Goal: Task Accomplishment & Management: Manage account settings

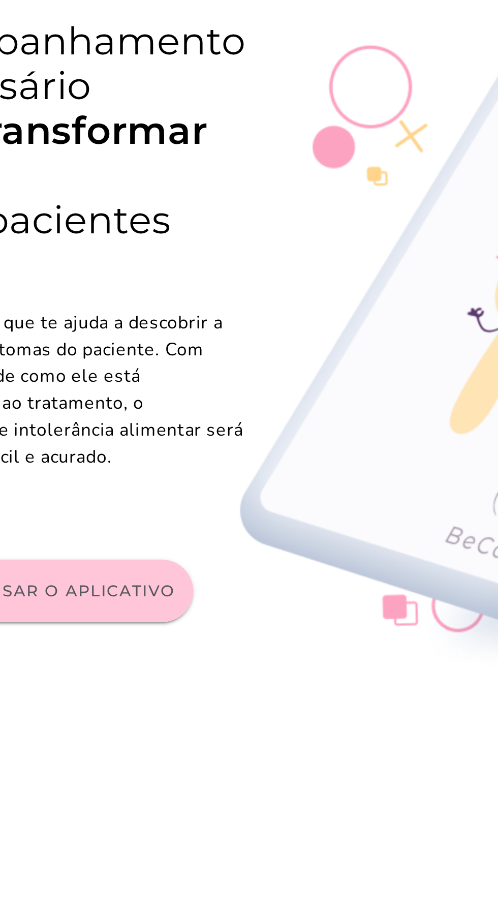
scroll to position [10, 0]
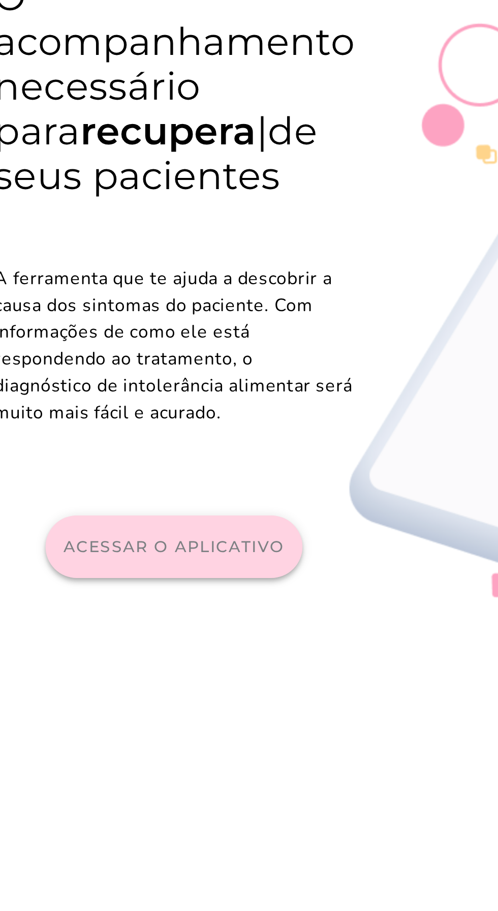
click at [0, 0] on slot "Acessar o aplicativo" at bounding box center [0, 0] width 0 height 0
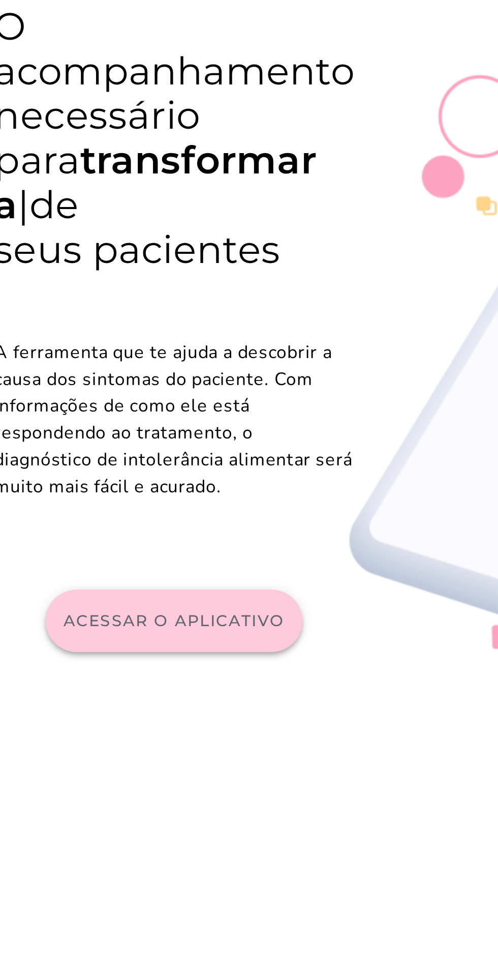
scroll to position [0, 0]
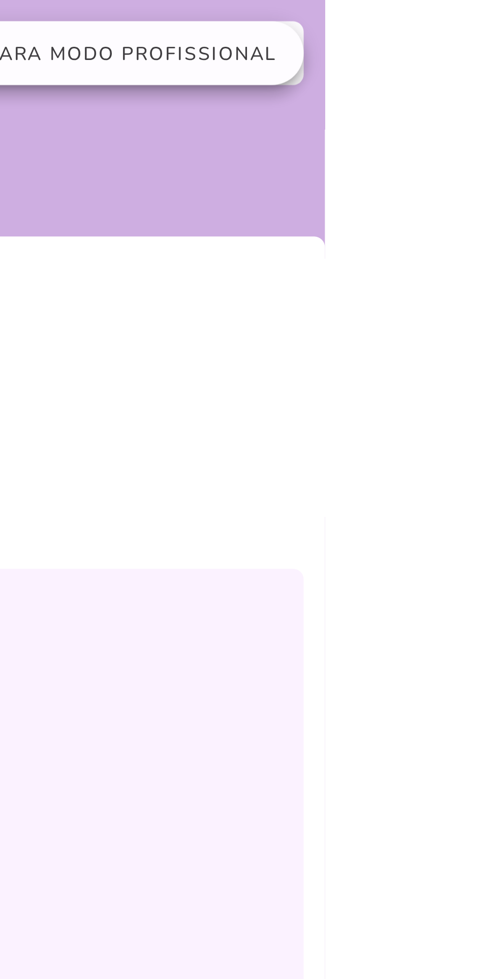
click at [383, 18] on span "Mudar para modo profissional" at bounding box center [342, 21] width 143 height 10
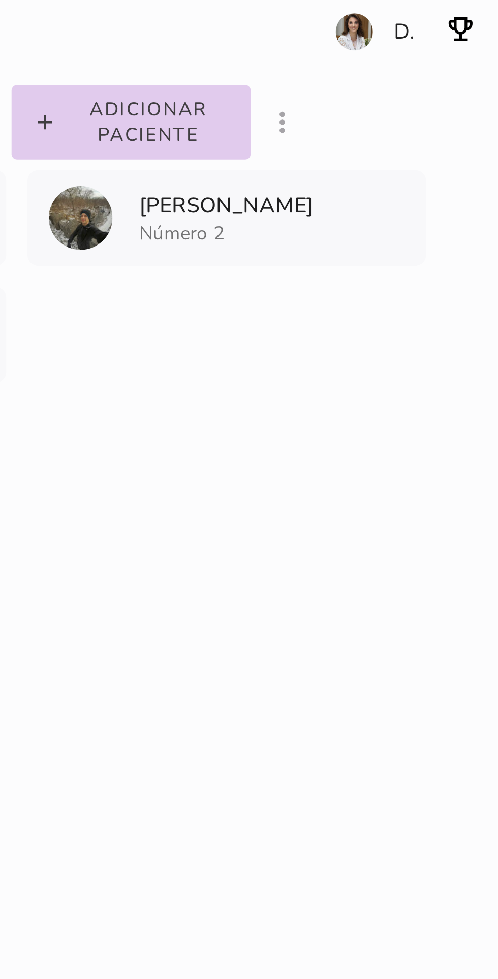
click at [443, 11] on section "Adicionar paciente filter_list_ off Mostrar pacientes convidados e arquivados D…" at bounding box center [402, 32] width 192 height 65
click at [486, 12] on img "button" at bounding box center [484, 11] width 12 height 12
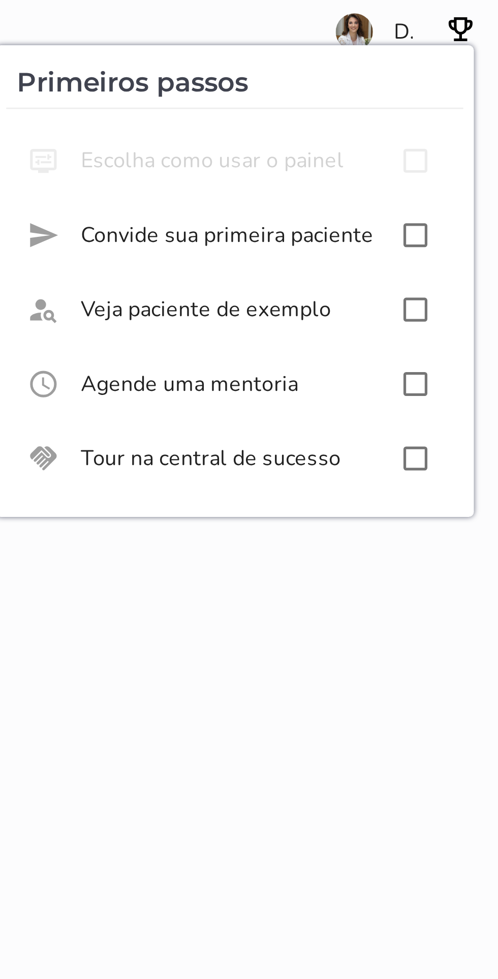
click at [424, 238] on div "BeCare Adicionar paciente filter_list_ off Mostrar pacientes convidados e arqui…" at bounding box center [314, 489] width 368 height 979
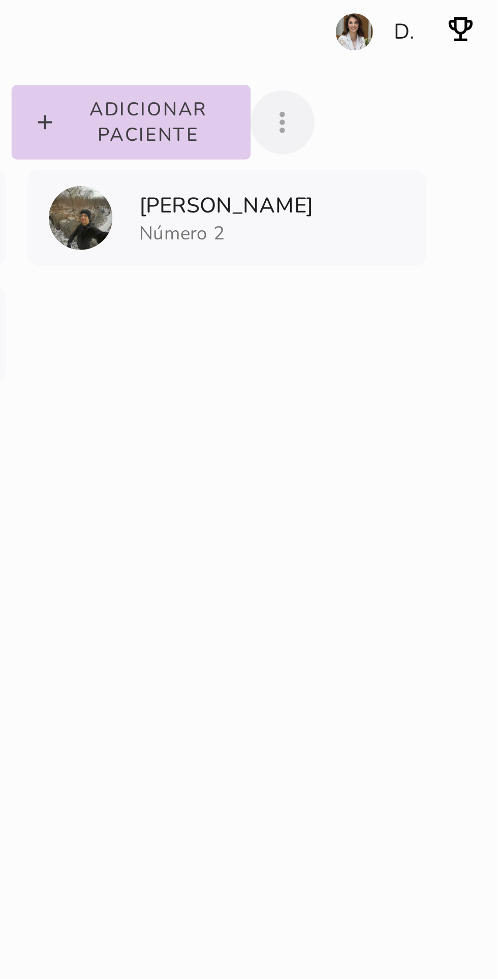
click at [418, 43] on icon "more_vert" at bounding box center [416, 47] width 12 height 12
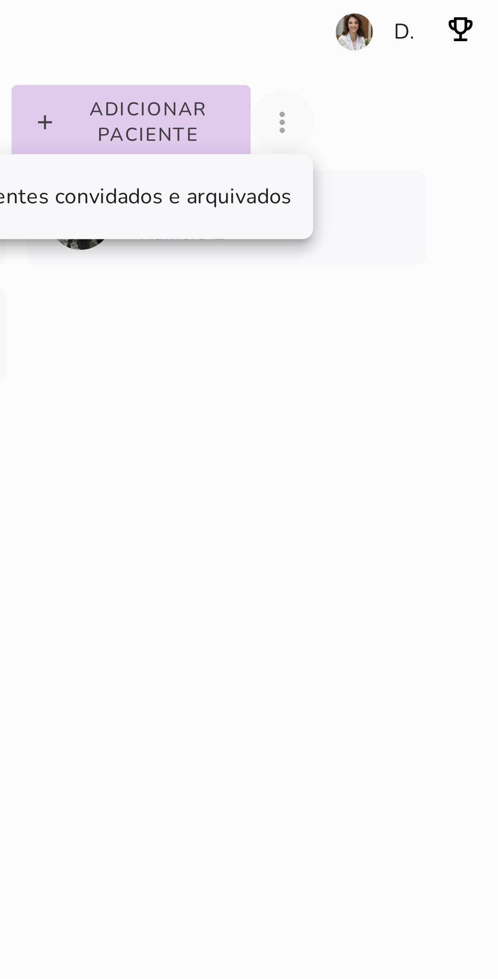
click at [407, 130] on entity-collection-view "Eliodora Gamgee Paciente de exemplo Eliodora Gamgee Paciente de exemplo" at bounding box center [314, 105] width 368 height 81
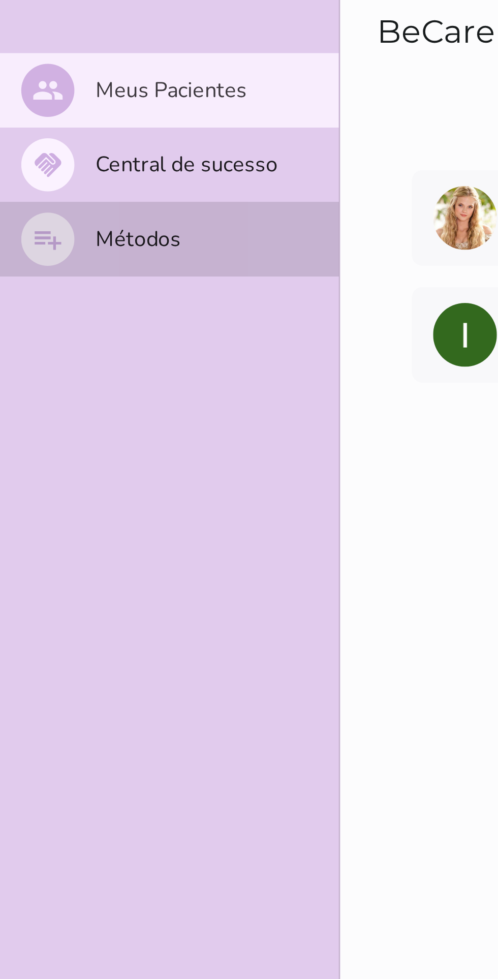
click at [0, 0] on slot "Métodos" at bounding box center [0, 0] width 0 height 0
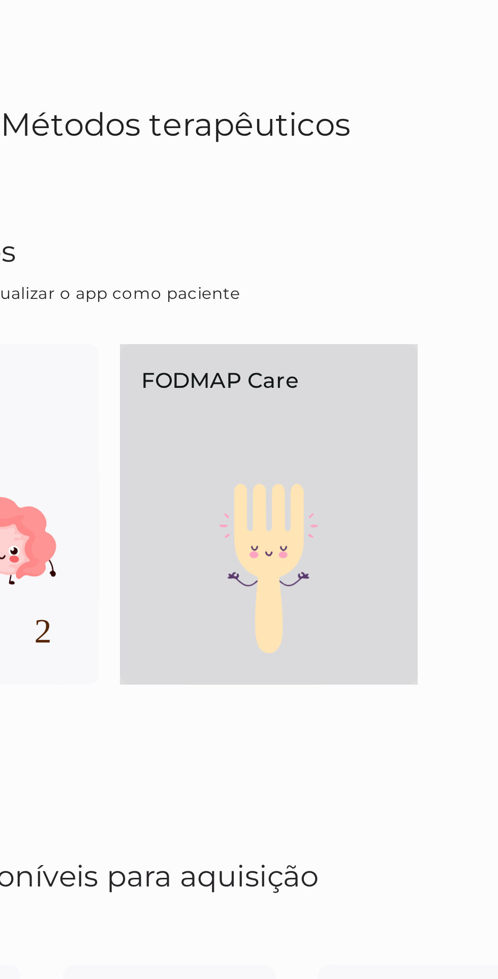
click at [320, 175] on div "FODMAP Care" at bounding box center [311, 158] width 114 height 53
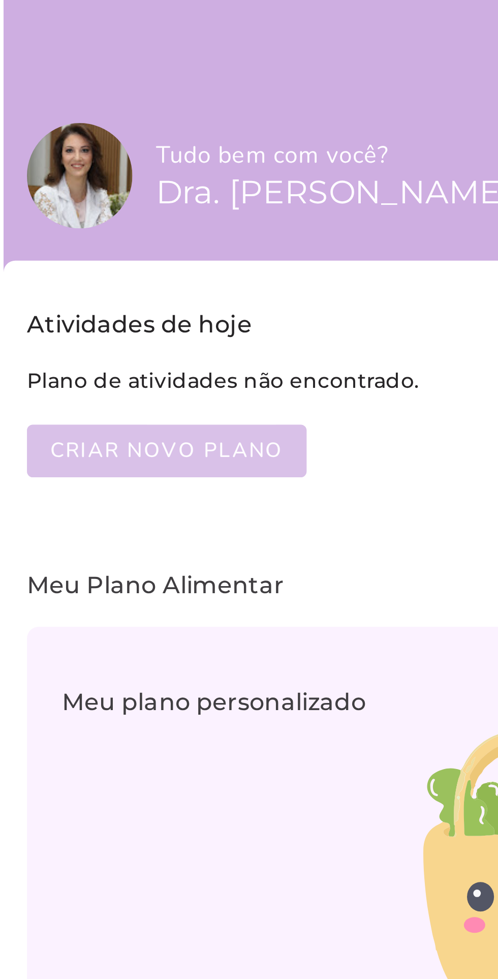
click at [139, 155] on span "Criar novo plano" at bounding box center [122, 157] width 81 height 10
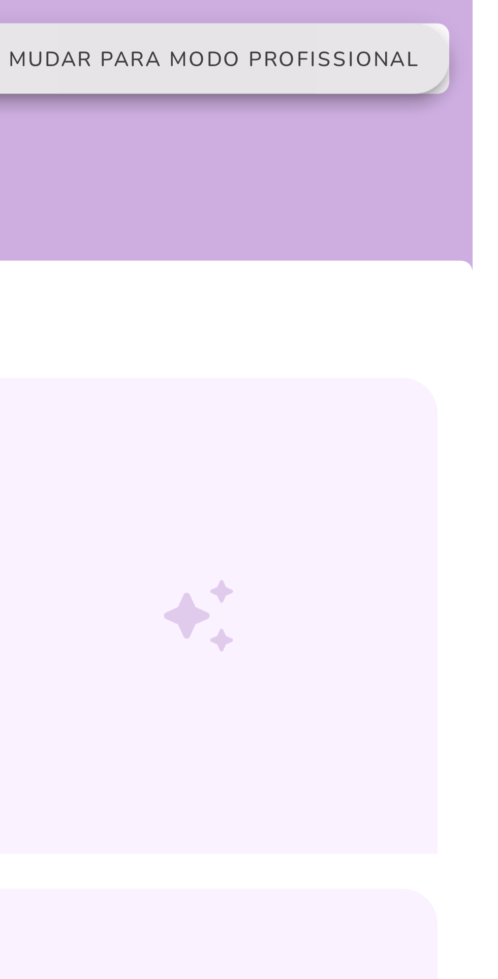
click at [367, 21] on span "Mudar para modo profissional" at bounding box center [342, 21] width 143 height 10
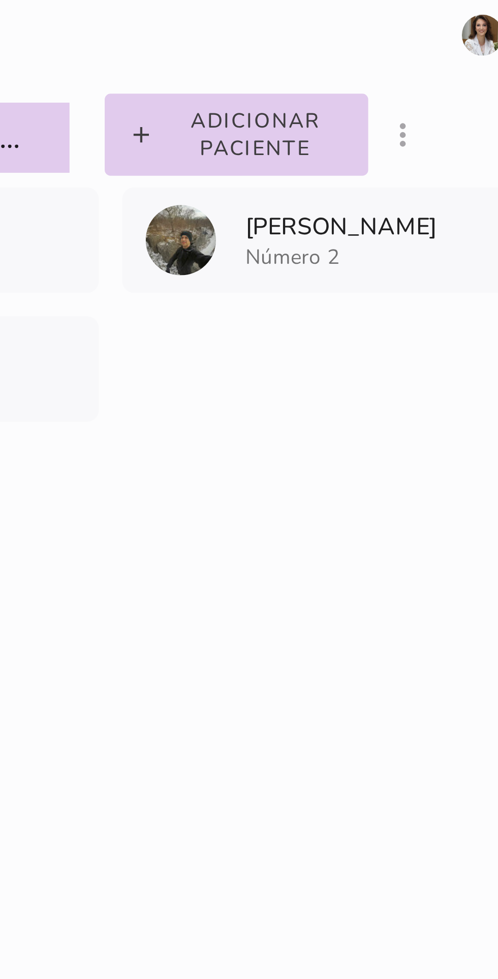
click at [380, 79] on p "[PERSON_NAME]" at bounding box center [395, 78] width 69 height 11
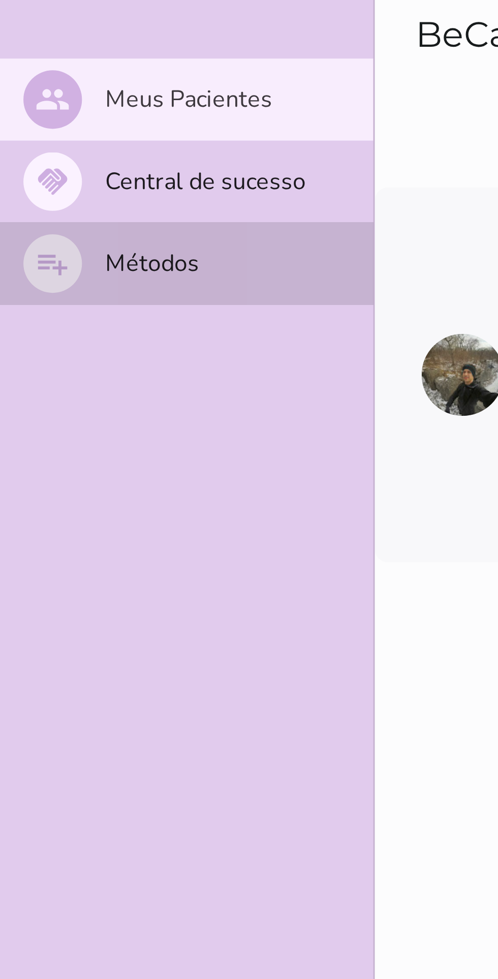
click at [0, 0] on slot "playlist_add" at bounding box center [0, 0] width 0 height 0
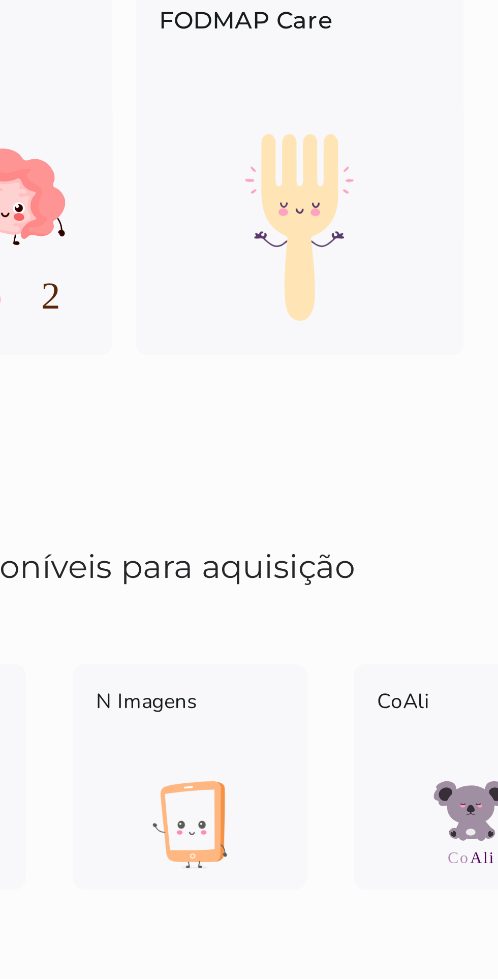
scroll to position [0, 14]
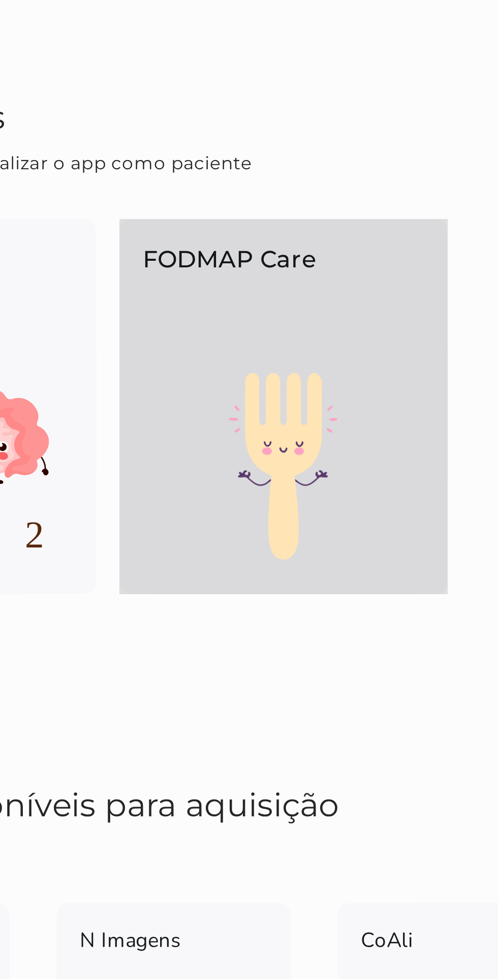
click at [312, 200] on img at bounding box center [297, 217] width 114 height 65
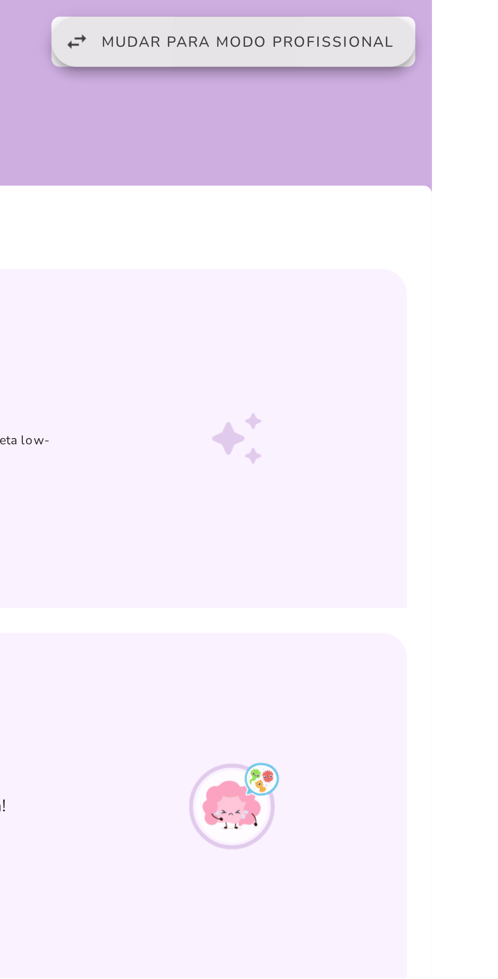
click at [371, 20] on span "Mudar para modo profissional" at bounding box center [342, 21] width 143 height 10
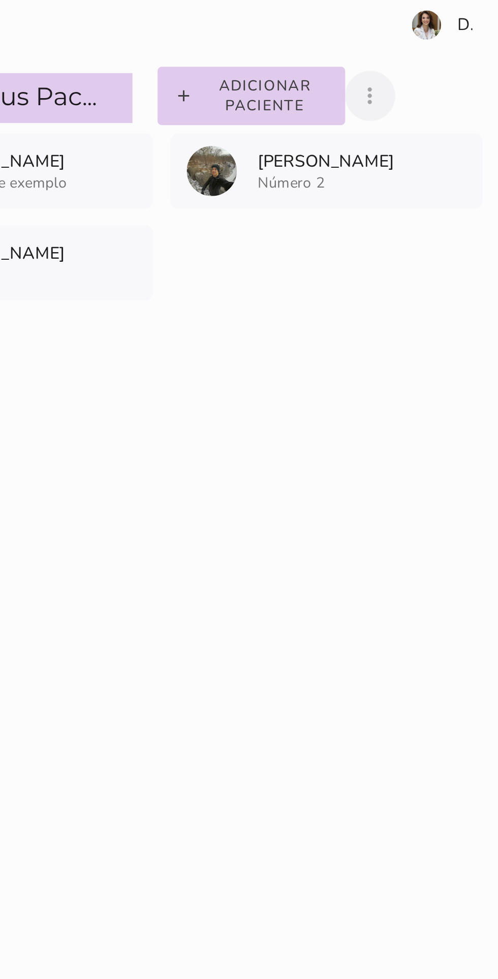
click at [413, 44] on icon "more_vert" at bounding box center [416, 47] width 12 height 12
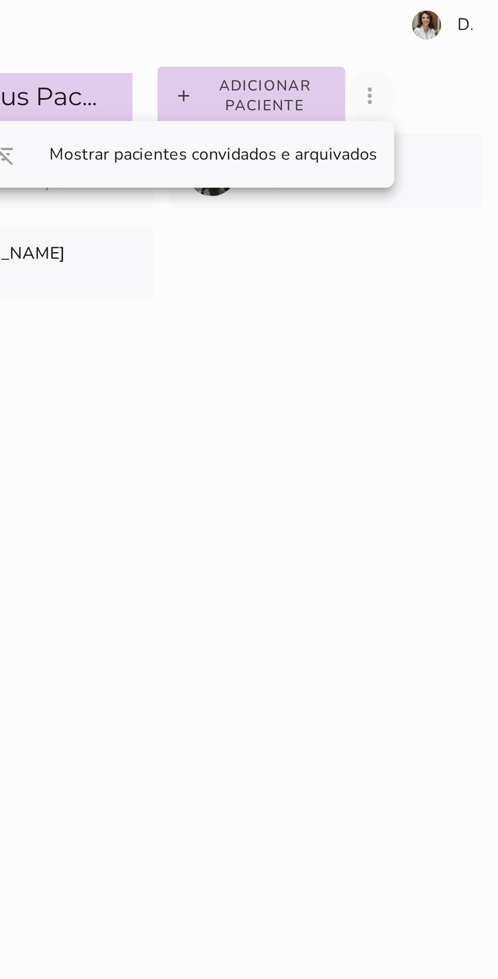
click at [373, 144] on entity-collection-view "Eliodora Gamgee Paciente de exemplo Eliodora Gamgee Paciente de exemplo" at bounding box center [314, 105] width 368 height 81
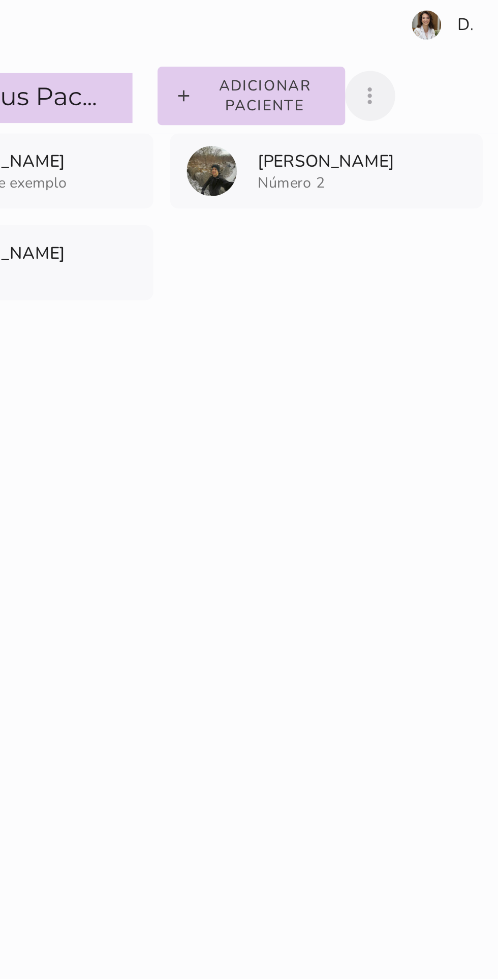
click at [0, 0] on slot "Adicionar paciente" at bounding box center [0, 0] width 0 height 0
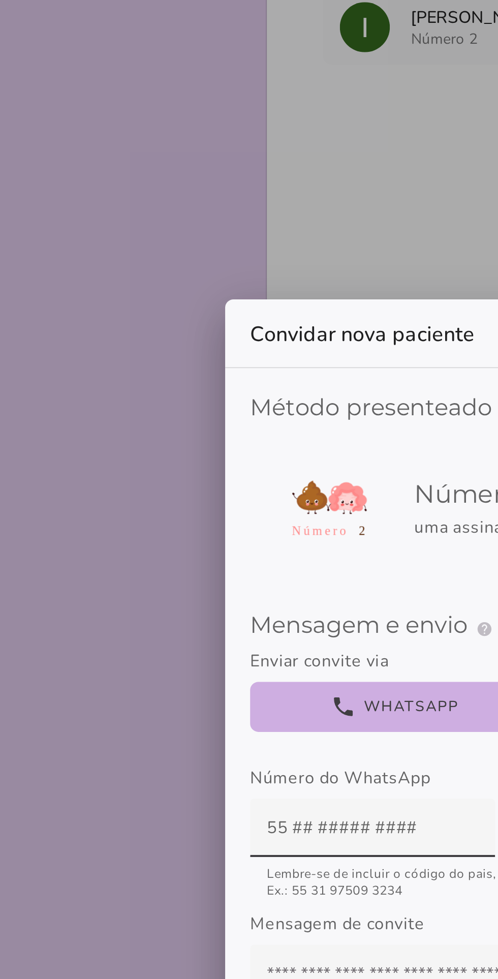
click at [175, 224] on div at bounding box center [249, 489] width 498 height 979
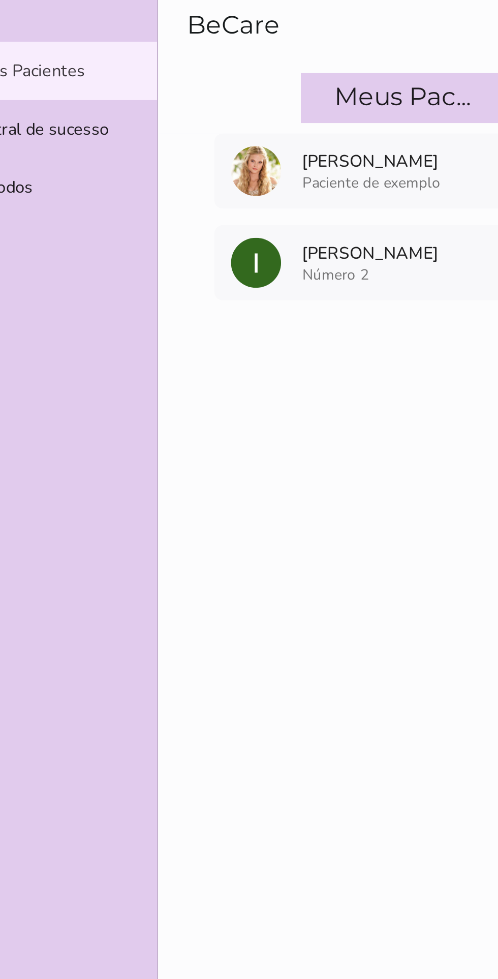
click at [96, 96] on mwc-list-item "playlist_add Métodos" at bounding box center [65, 91] width 130 height 28
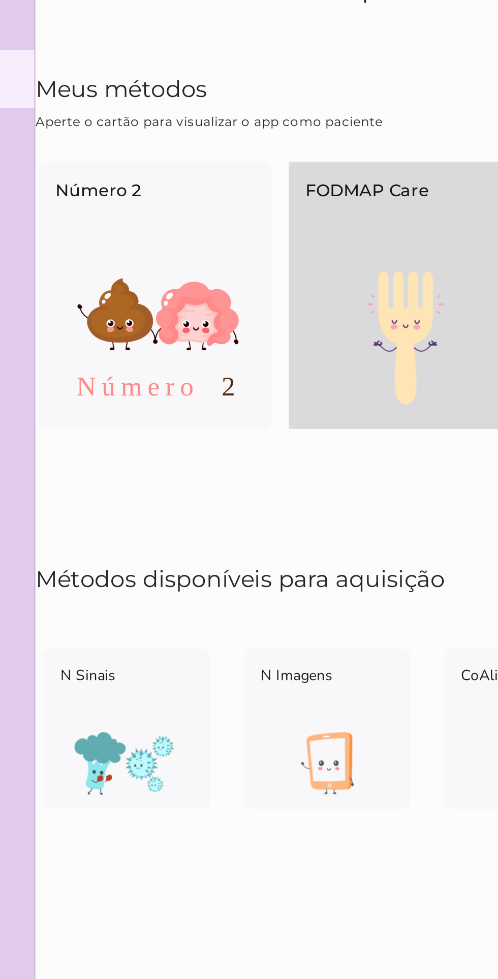
click at [308, 182] on div "FODMAP Care" at bounding box center [311, 158] width 114 height 53
